Goal: Information Seeking & Learning: Learn about a topic

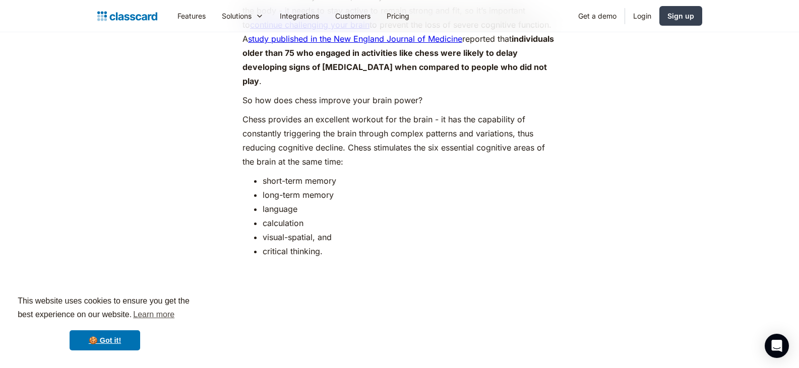
scroll to position [756, 0]
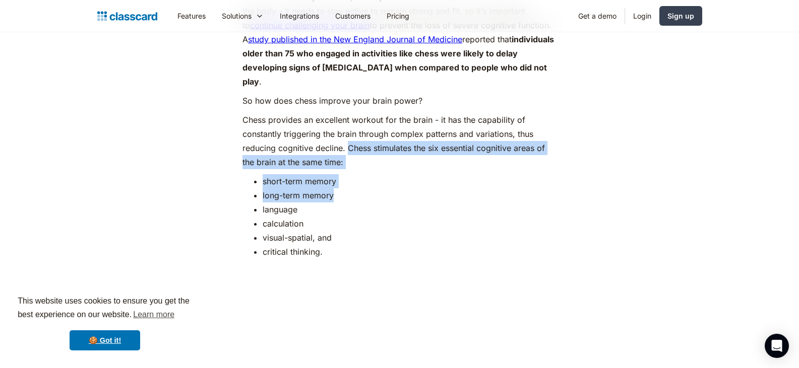
drag, startPoint x: 348, startPoint y: 135, endPoint x: 346, endPoint y: 176, distance: 40.9
copy div "Chess stimulates the six essential cognitive areas of the brain at the same tim…"
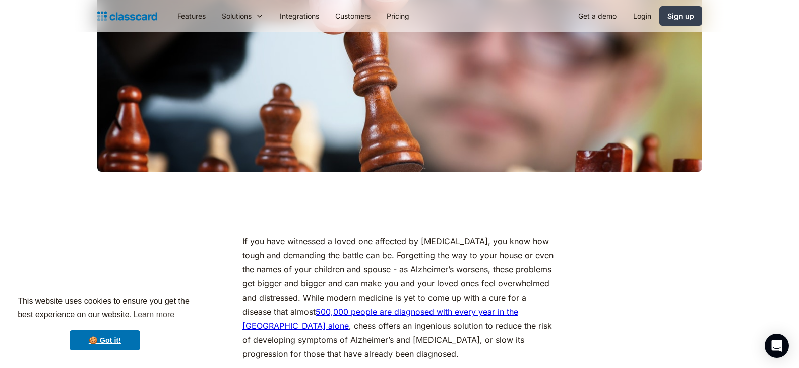
scroll to position [0, 0]
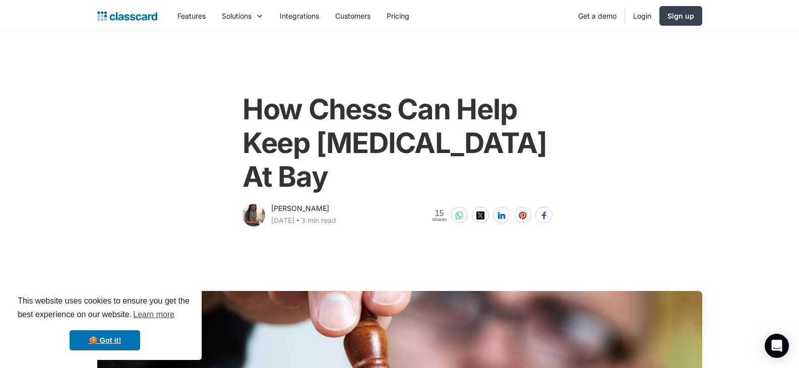
click at [248, 118] on h1 "How Chess Can Help Keep [MEDICAL_DATA] At Bay" at bounding box center [399, 144] width 314 height 102
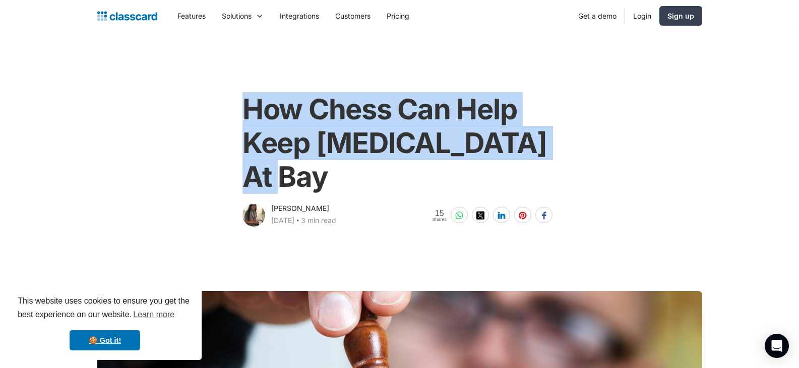
drag, startPoint x: 245, startPoint y: 115, endPoint x: 298, endPoint y: 169, distance: 74.9
click at [298, 169] on h1 "How Chess Can Help Keep [MEDICAL_DATA] At Bay" at bounding box center [399, 144] width 314 height 102
copy h1 "How Chess Can Help Keep [MEDICAL_DATA] At Bay"
click at [361, 172] on h1 "How Chess Can Help Keep [MEDICAL_DATA] At Bay" at bounding box center [399, 144] width 314 height 102
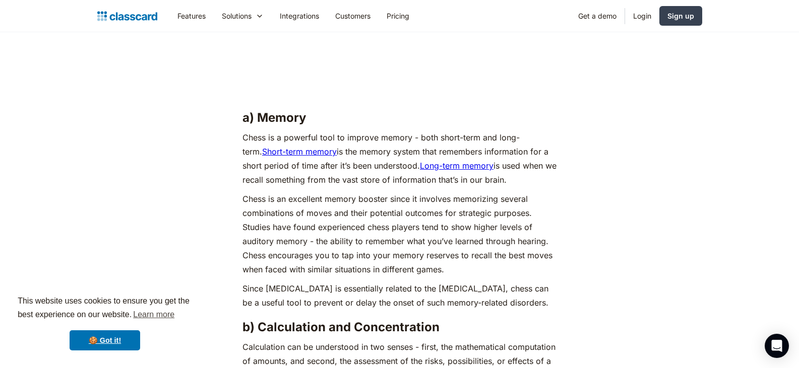
scroll to position [1097, 0]
click at [444, 139] on p "Chess is a powerful tool to improve memory - both short-term and long-term. Sho…" at bounding box center [399, 158] width 314 height 56
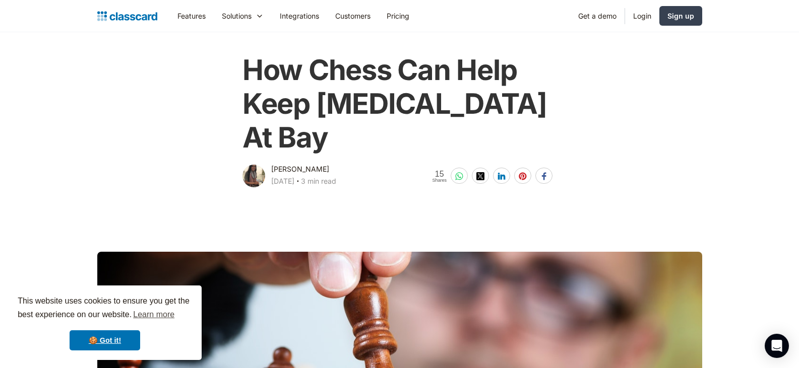
scroll to position [0, 0]
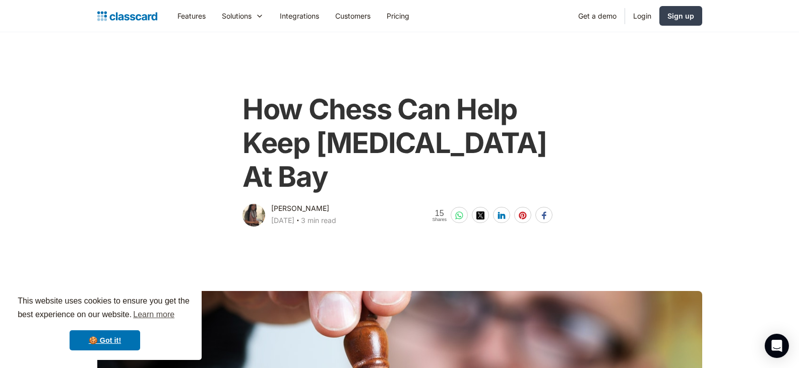
click at [605, 140] on div "How Chess Can Help Keep [MEDICAL_DATA] At [GEOGRAPHIC_DATA][PERSON_NAME] [DATE]…" at bounding box center [399, 156] width 615 height 146
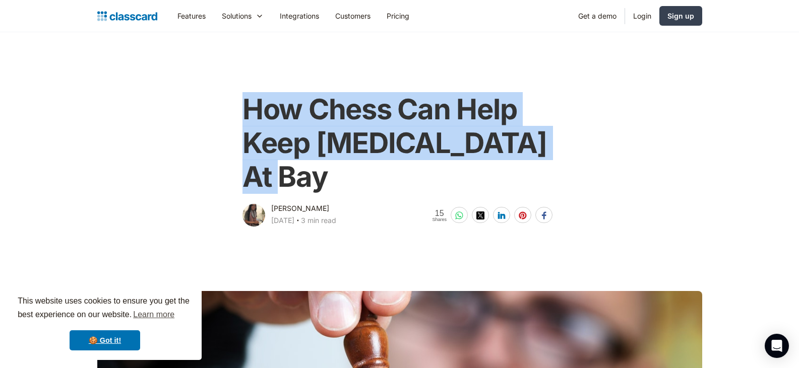
drag, startPoint x: 326, startPoint y: 189, endPoint x: 240, endPoint y: 117, distance: 111.3
click at [240, 117] on div "How Chess Can Help Keep [MEDICAL_DATA] At [GEOGRAPHIC_DATA][PERSON_NAME] [DATE]…" at bounding box center [399, 156] width 320 height 146
copy h1 "How Chess Can Help Keep [MEDICAL_DATA] At Bay"
